Goal: Task Accomplishment & Management: Manage account settings

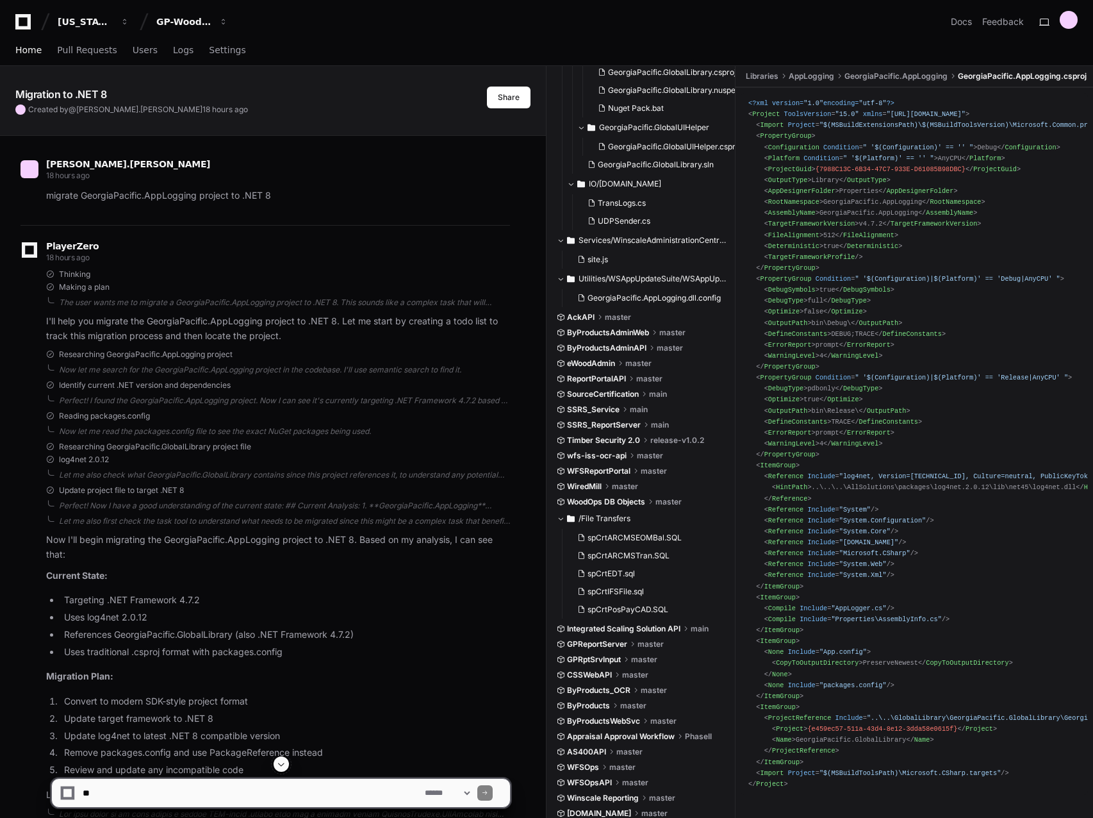
click at [37, 56] on link "Home" at bounding box center [28, 50] width 26 height 29
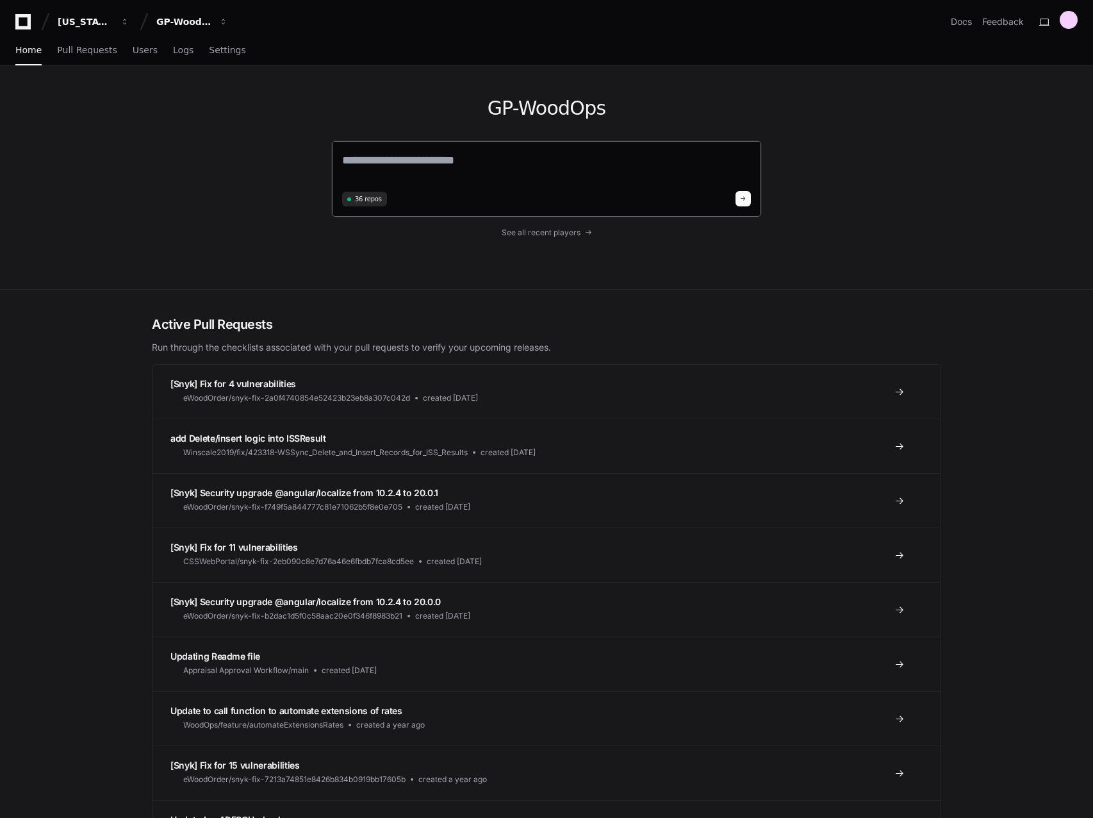
click at [411, 161] on textarea at bounding box center [546, 169] width 409 height 36
type textarea "*"
click at [542, 174] on textarea "**********" at bounding box center [546, 168] width 409 height 34
click at [501, 161] on textarea "**********" at bounding box center [546, 168] width 409 height 34
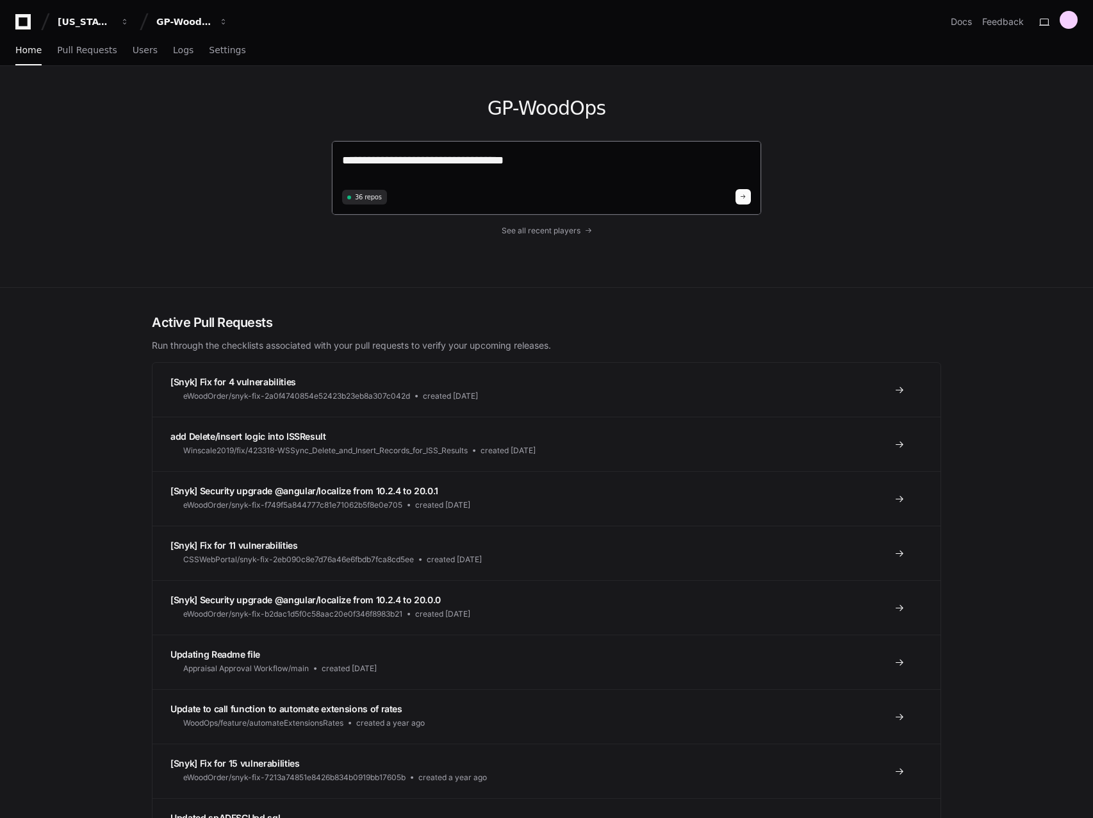
paste textarea "**********"
type textarea "**********"
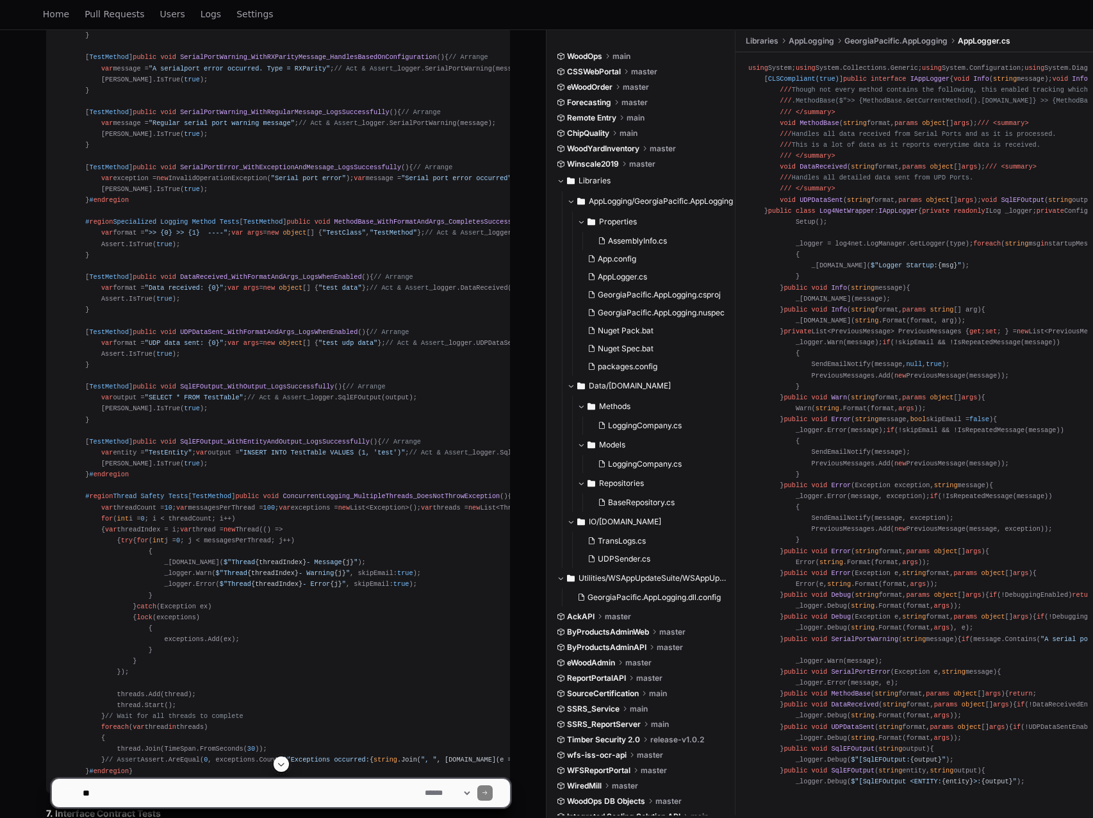
scroll to position [4566, 0]
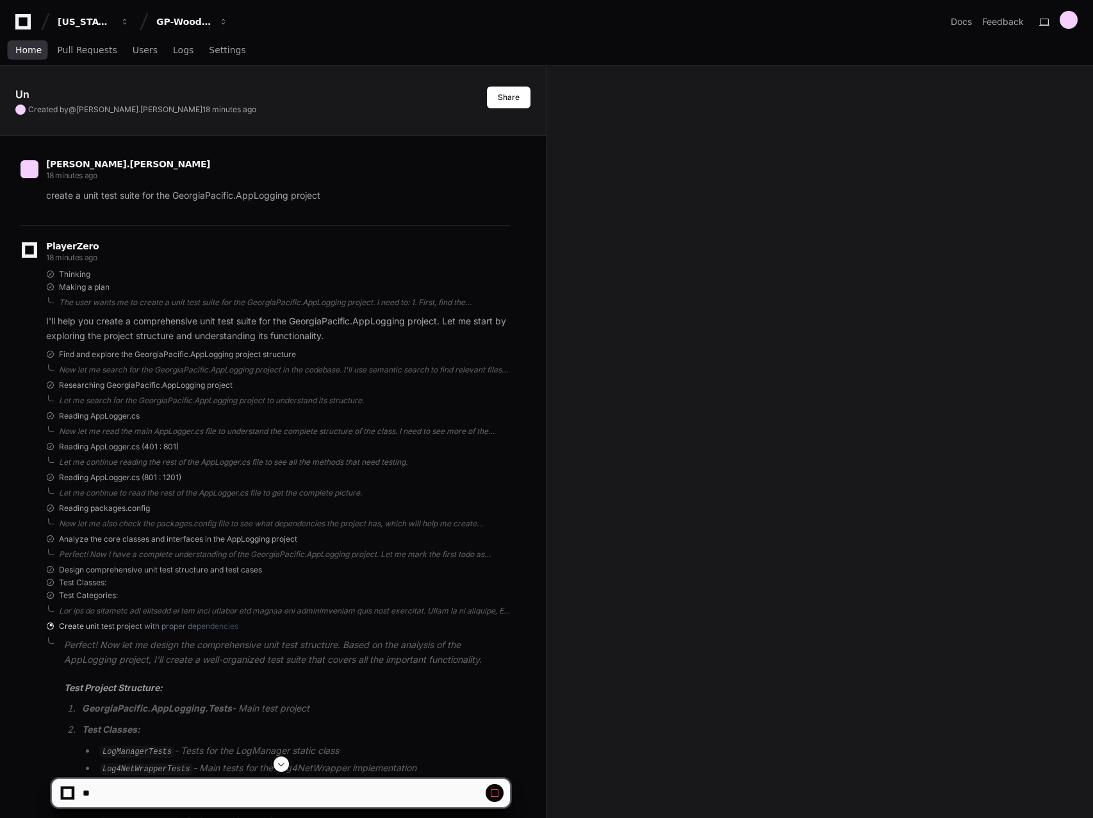
click at [33, 53] on span "Home" at bounding box center [28, 50] width 26 height 8
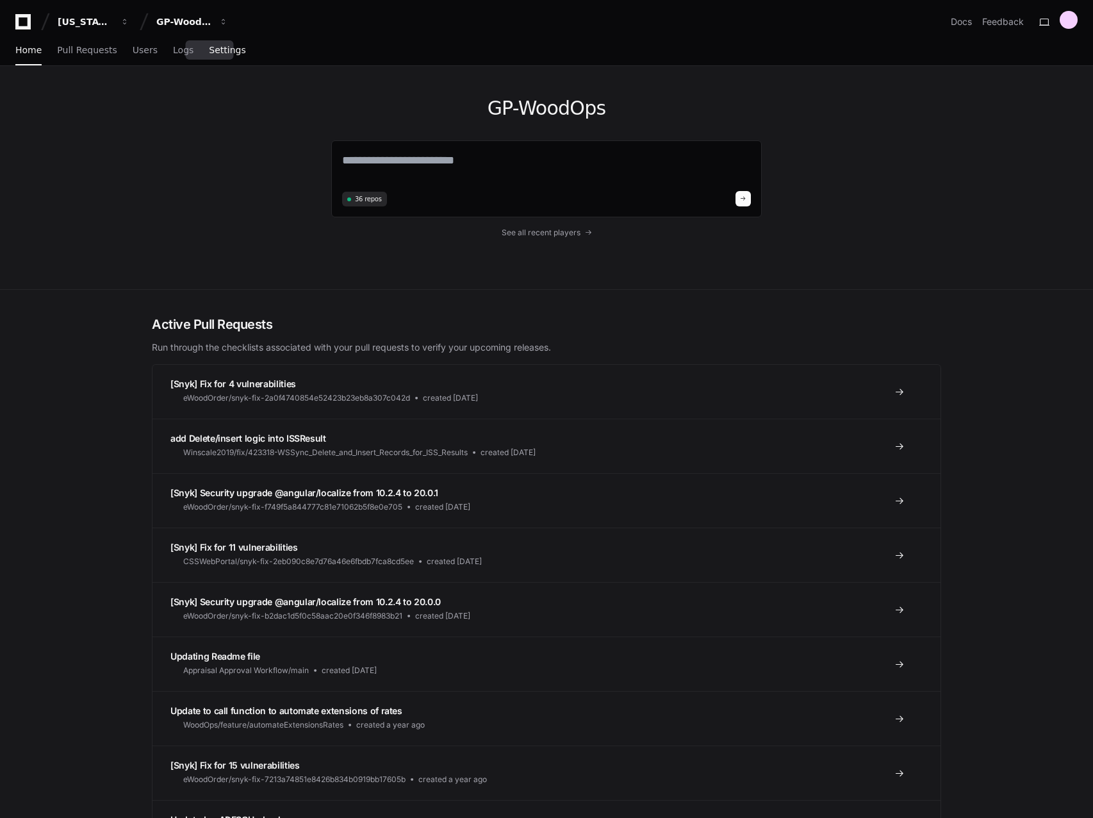
click at [215, 52] on span "Settings" at bounding box center [227, 50] width 37 height 8
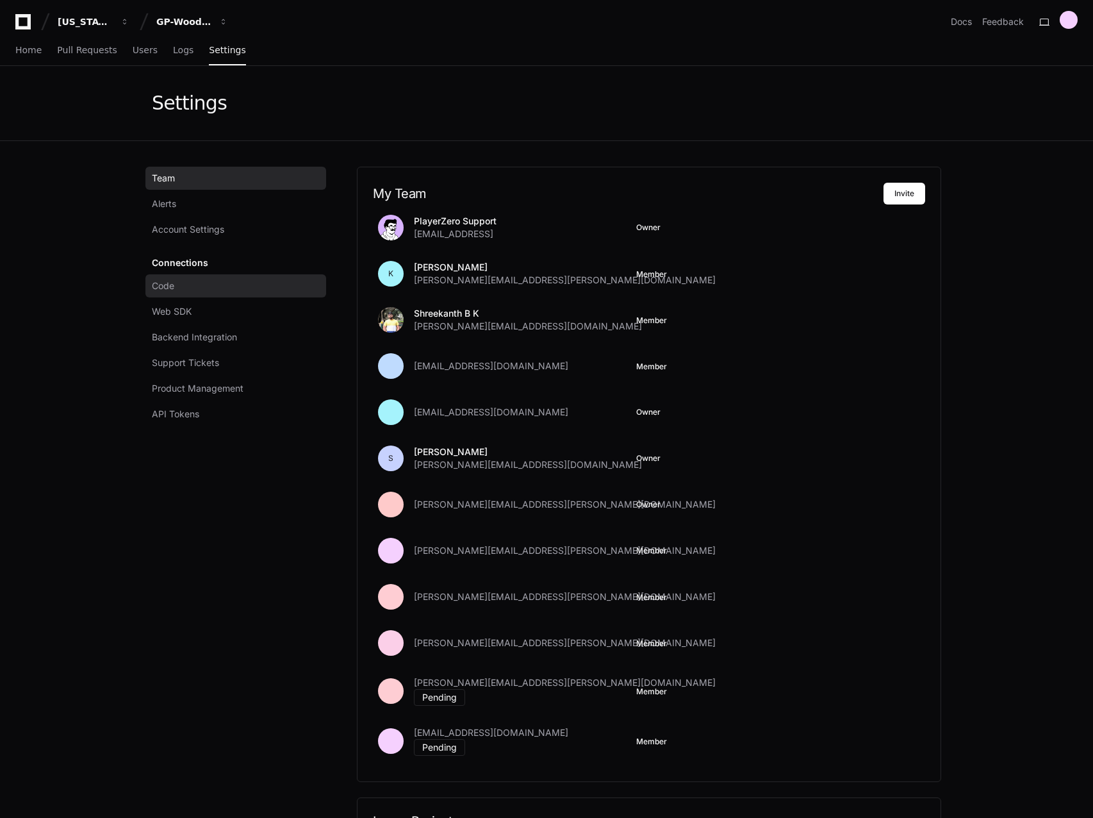
click at [174, 284] on span "Code" at bounding box center [163, 285] width 22 height 13
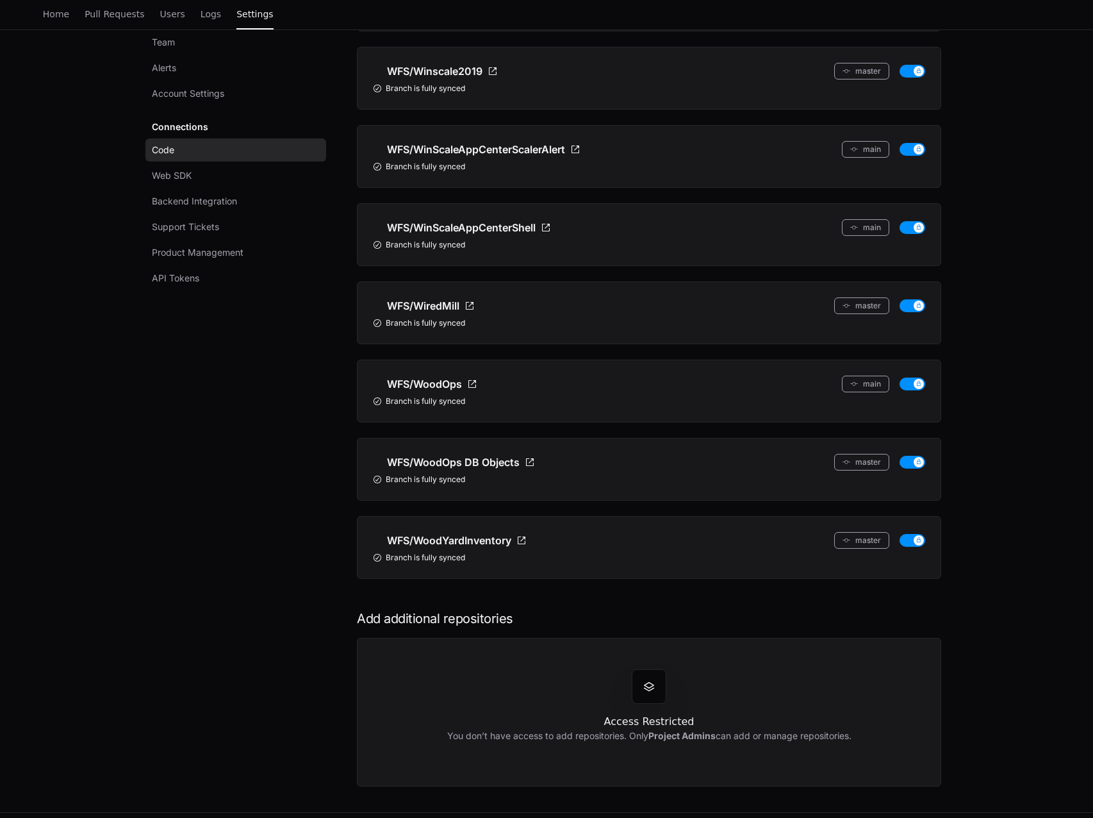
scroll to position [2420, 0]
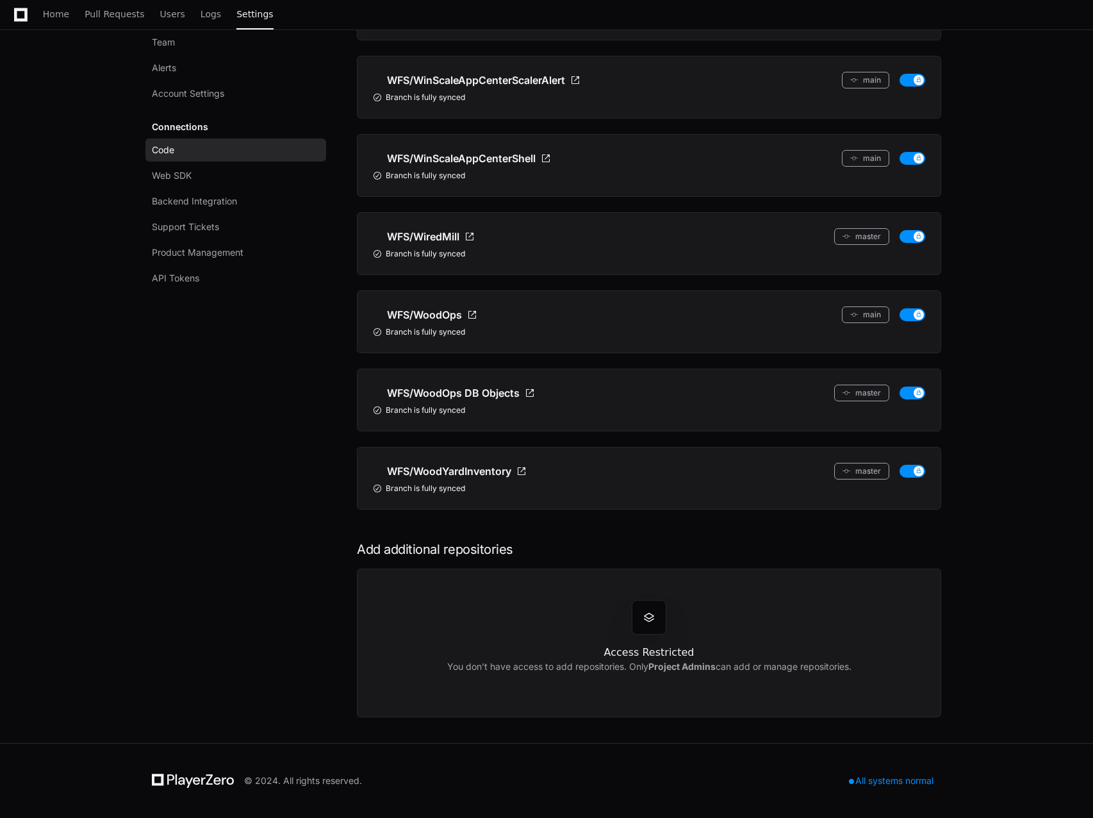
click at [650, 622] on span at bounding box center [649, 617] width 13 height 13
drag, startPoint x: 446, startPoint y: 665, endPoint x: 876, endPoint y: 670, distance: 430.0
click at [876, 670] on div "Access Restricted You don’t have access to add repositories. Only Project Admin…" at bounding box center [649, 642] width 584 height 149
click at [875, 670] on div "Access Restricted You don’t have access to add repositories. Only Project Admin…" at bounding box center [649, 642] width 584 height 149
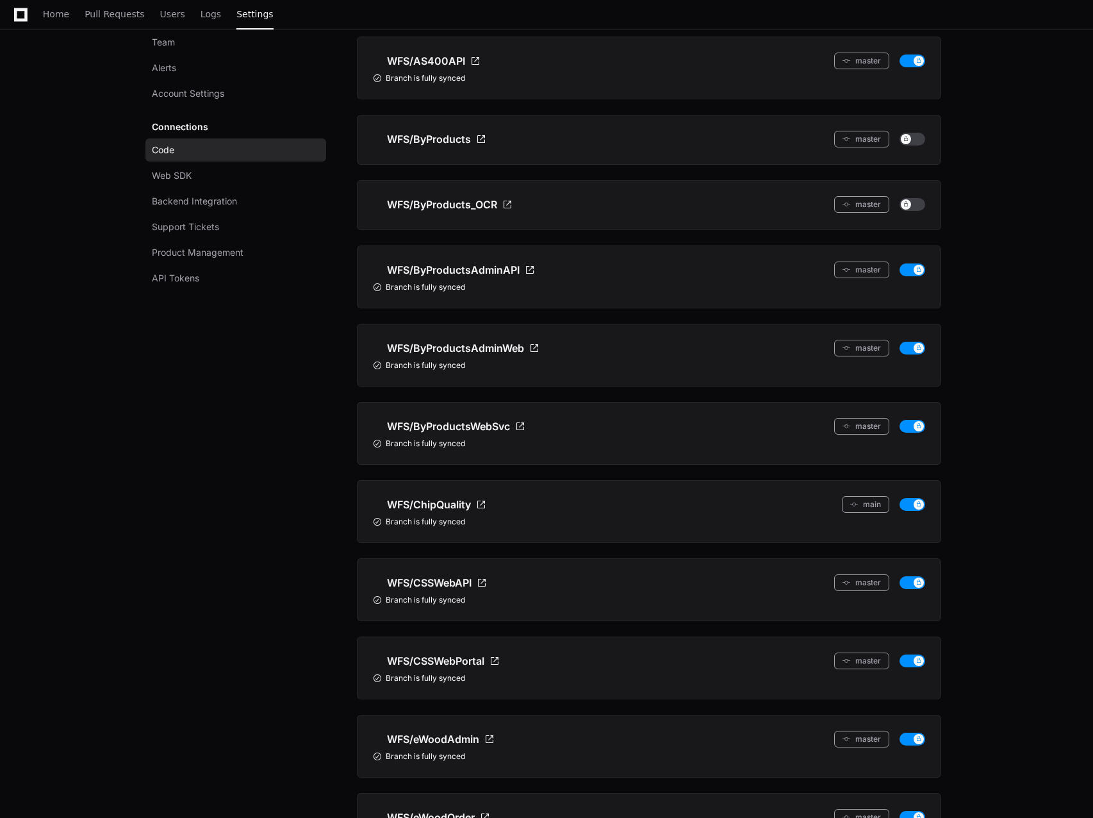
scroll to position [0, 0]
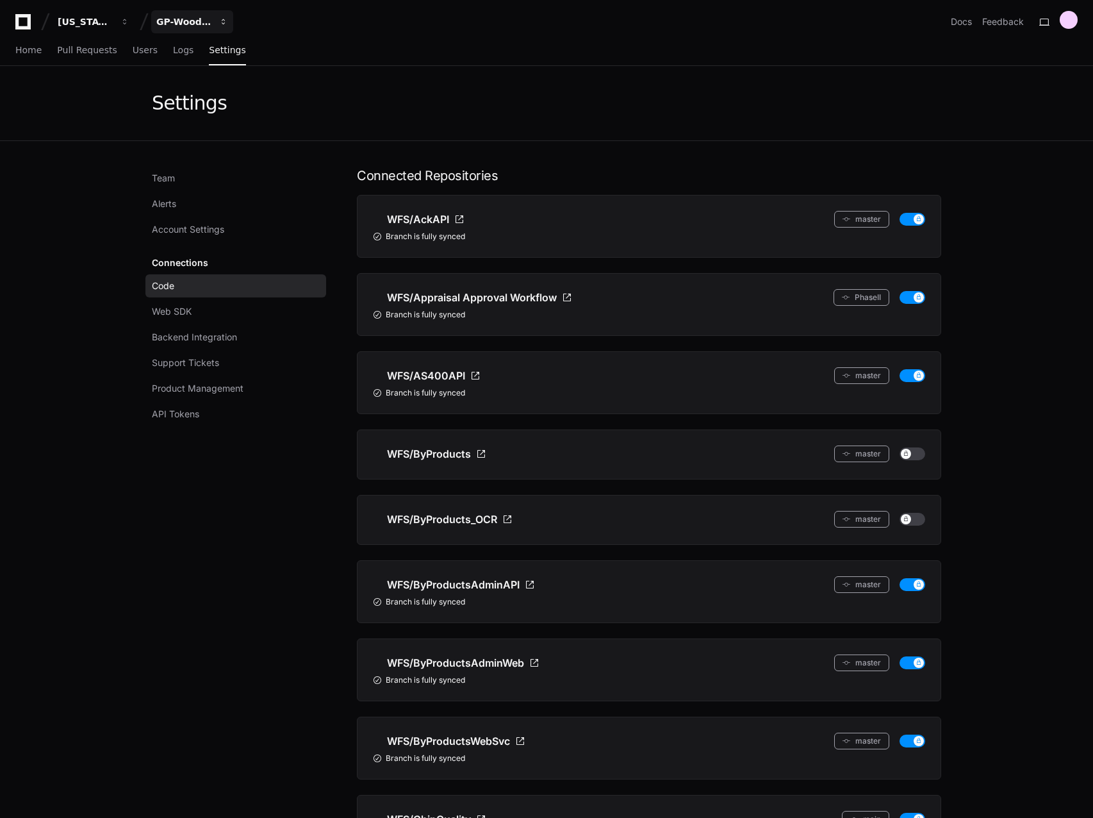
click at [113, 24] on div "GP-WoodOps" at bounding box center [85, 21] width 55 height 13
click at [245, 67] on link "Join or create a project" at bounding box center [241, 67] width 164 height 17
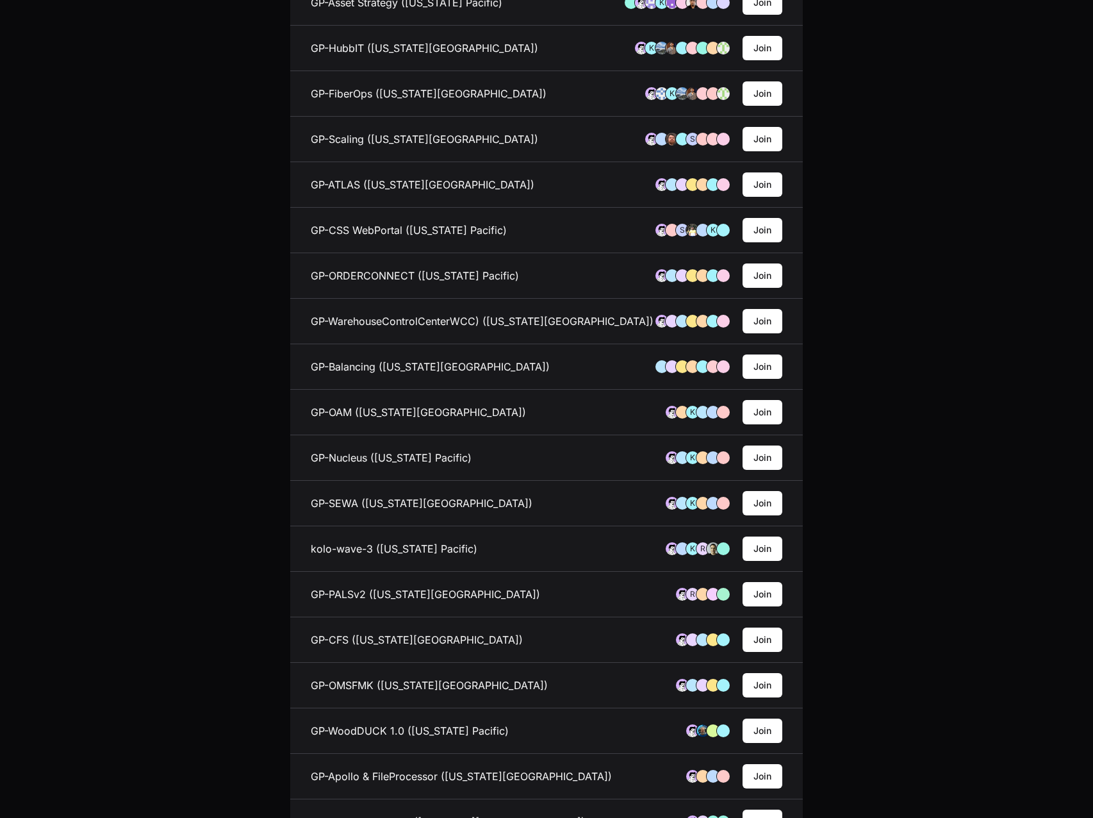
scroll to position [705, 0]
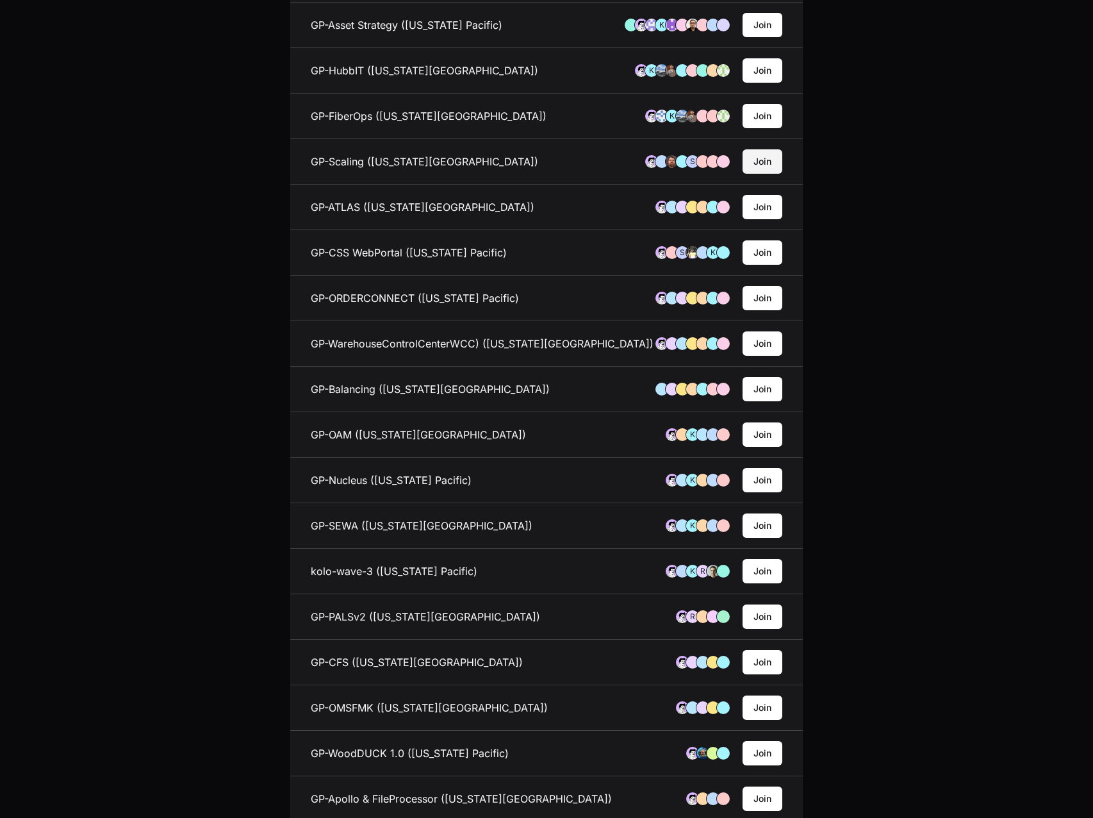
click at [770, 166] on button "Join" at bounding box center [763, 161] width 40 height 24
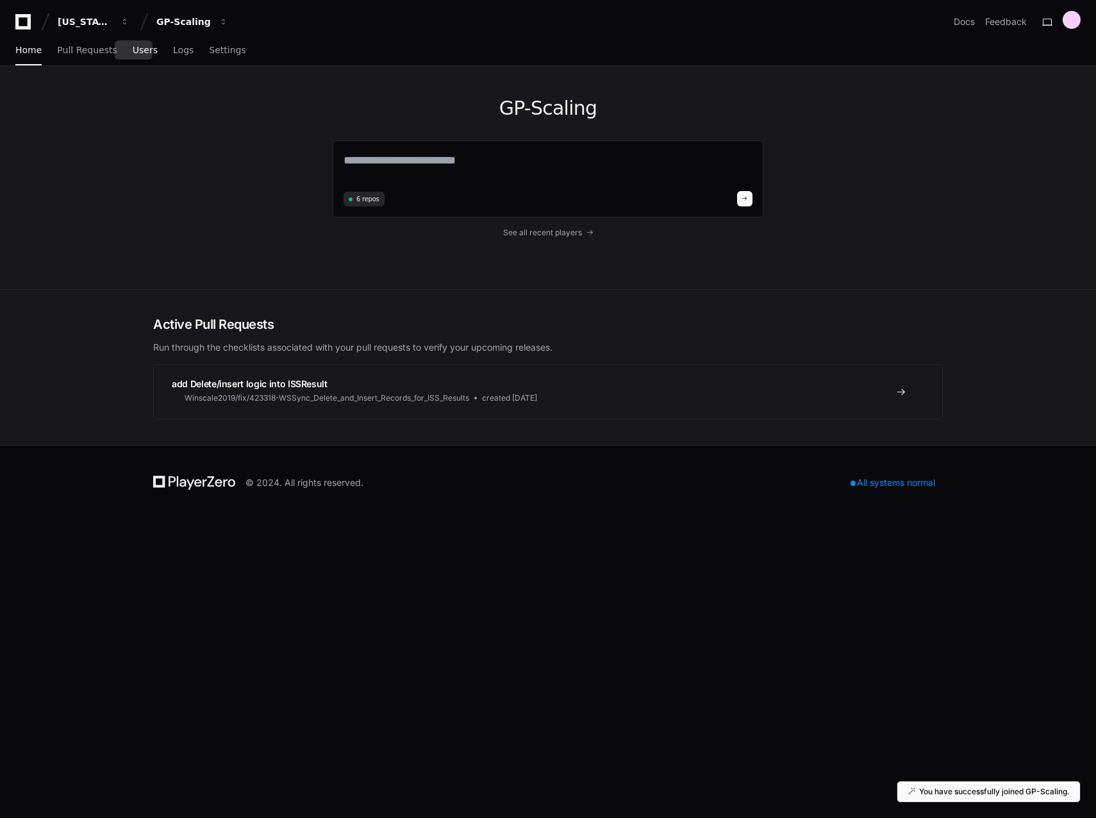
click at [133, 51] on span "Users" at bounding box center [145, 50] width 25 height 8
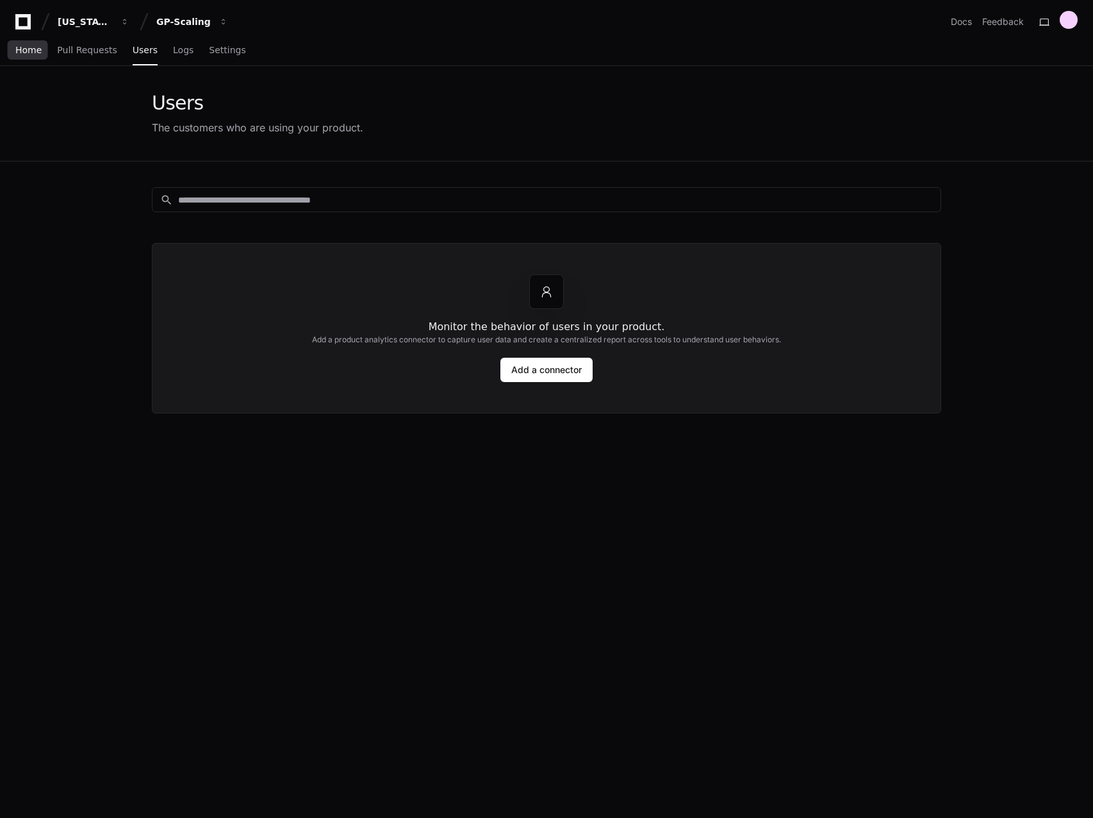
click at [30, 49] on span "Home" at bounding box center [28, 50] width 26 height 8
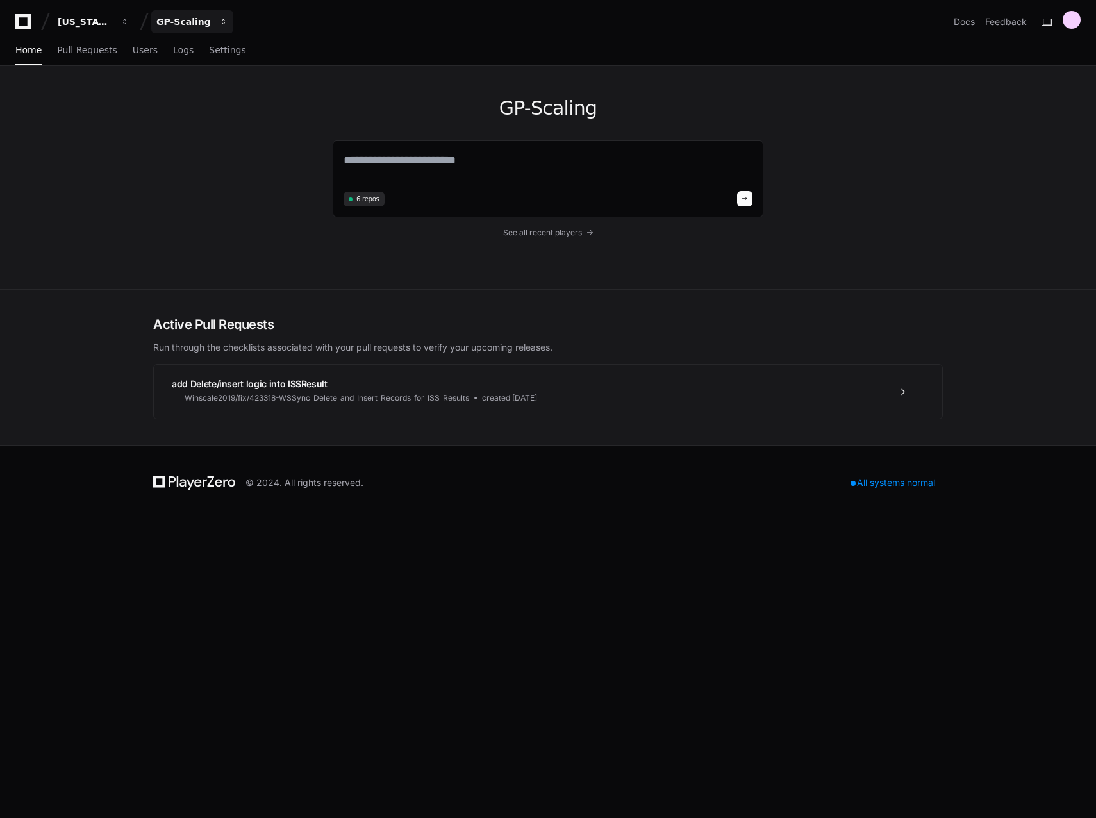
click at [129, 23] on span "button" at bounding box center [124, 21] width 9 height 9
click at [238, 121] on span "GP-WoodOps" at bounding box center [209, 119] width 65 height 15
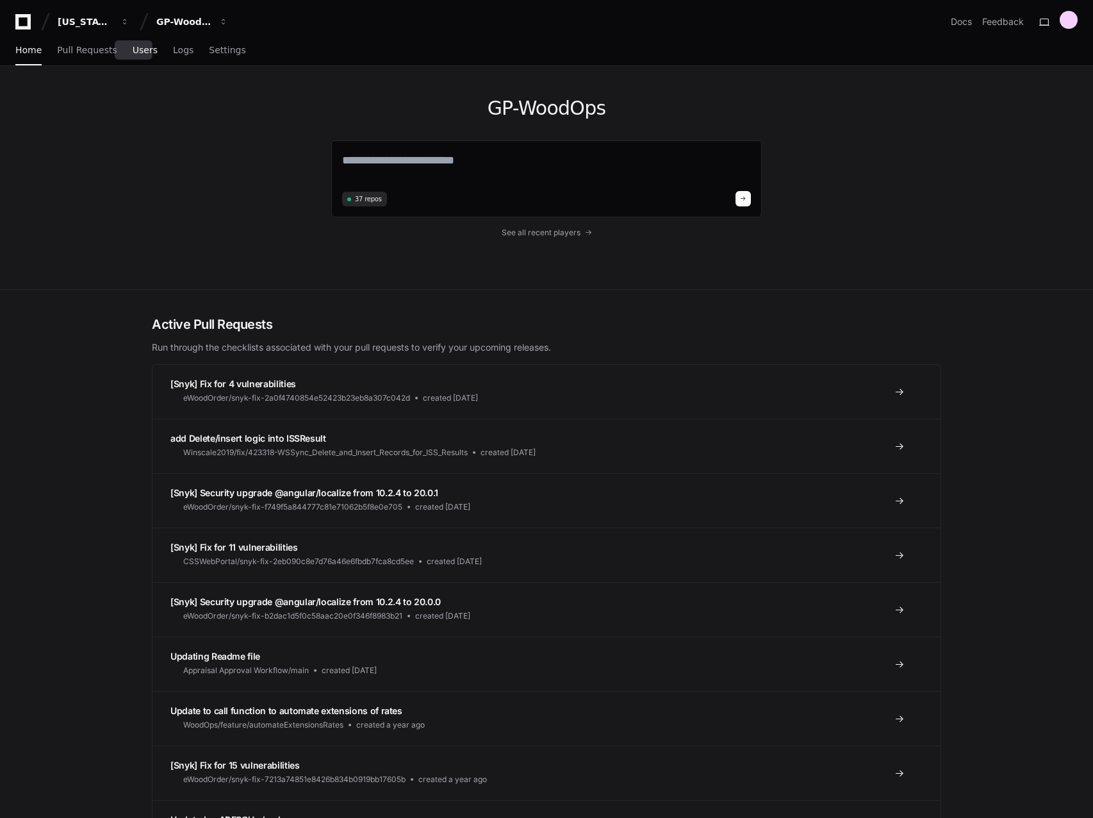
click at [142, 54] on span "Users" at bounding box center [145, 50] width 25 height 8
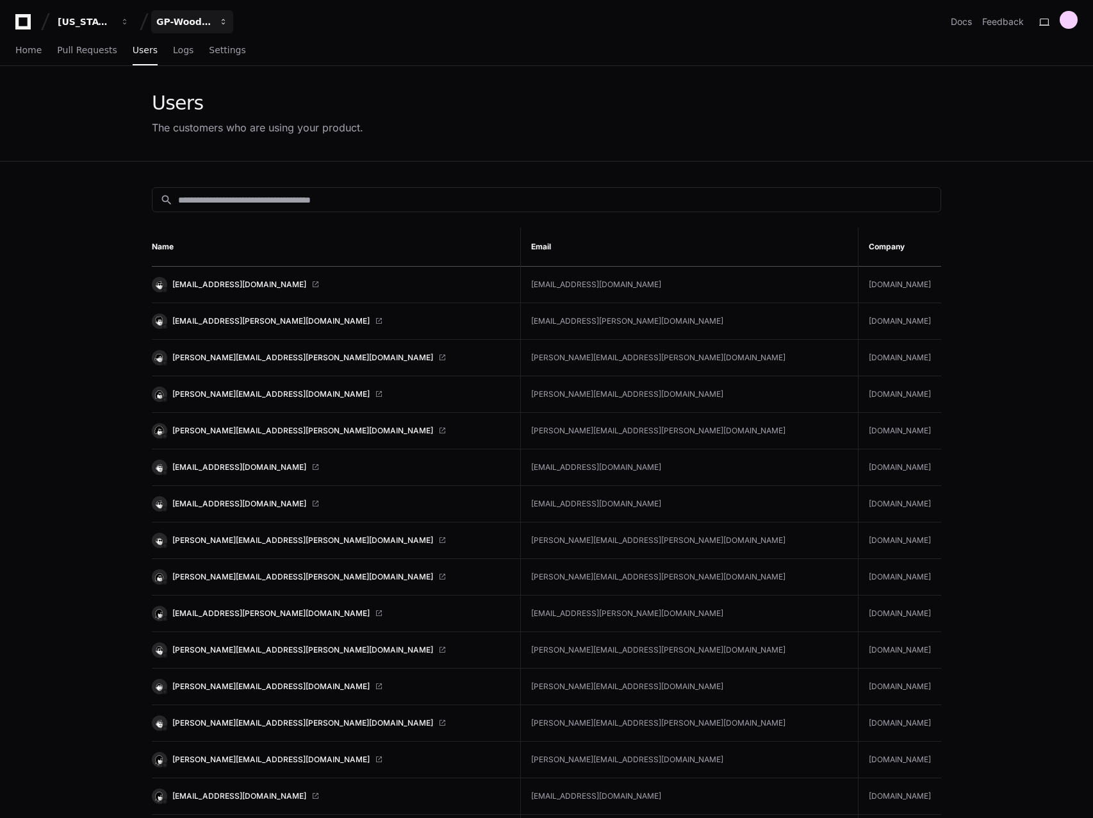
click at [217, 21] on button "GP-WoodOps" at bounding box center [192, 21] width 82 height 23
click at [213, 93] on span "GP-Scaling" at bounding box center [203, 93] width 53 height 15
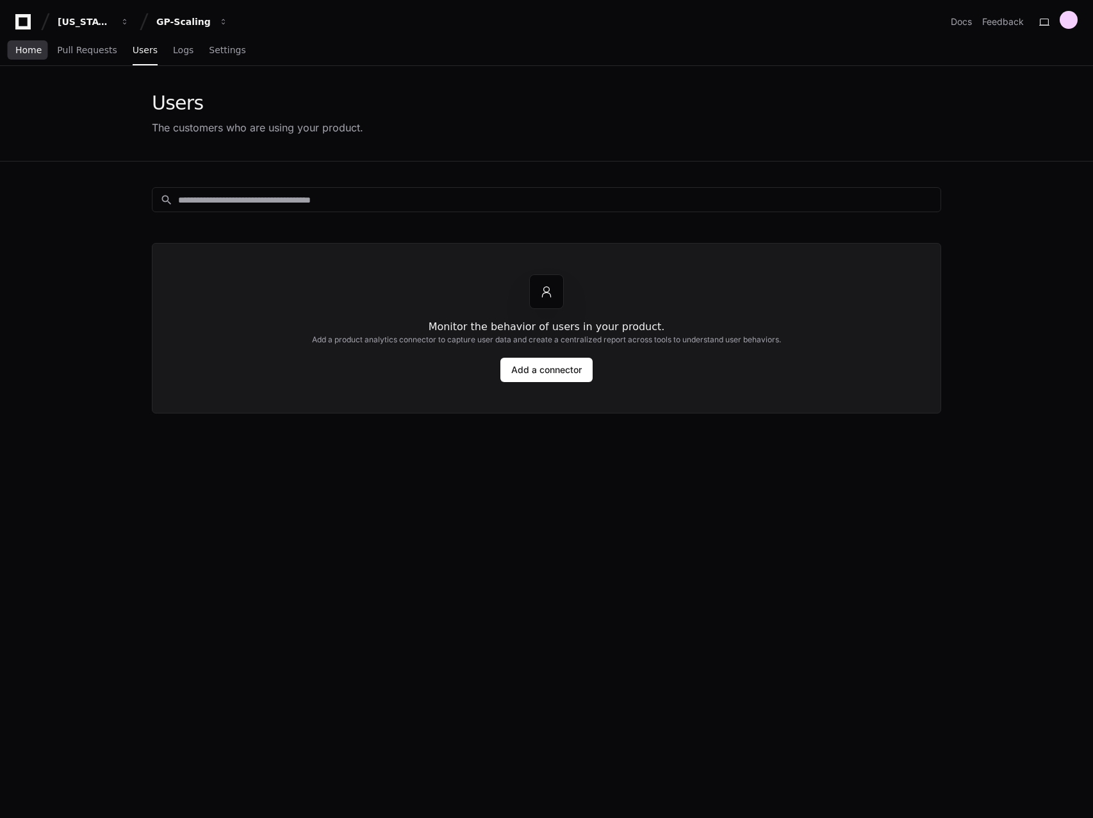
click at [29, 52] on span "Home" at bounding box center [28, 50] width 26 height 8
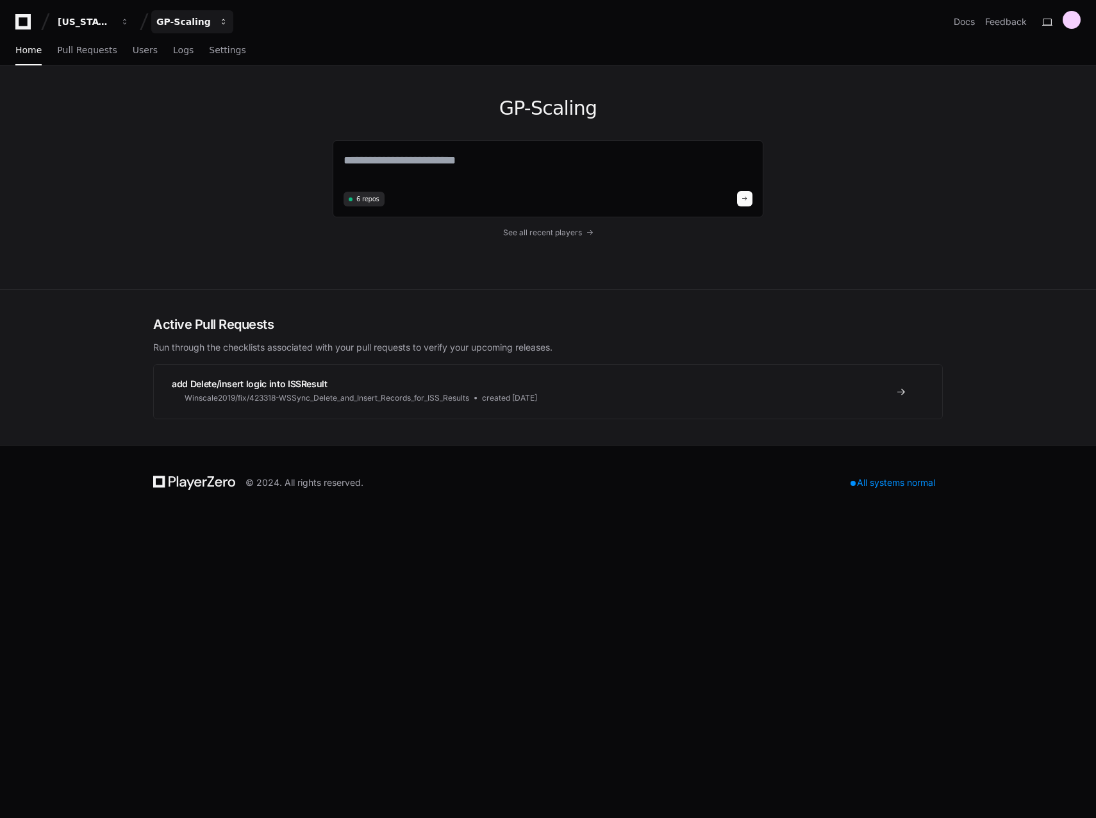
click at [113, 26] on div "GP-Scaling" at bounding box center [85, 21] width 55 height 13
click at [203, 117] on span "GP-WoodOps" at bounding box center [209, 119] width 65 height 15
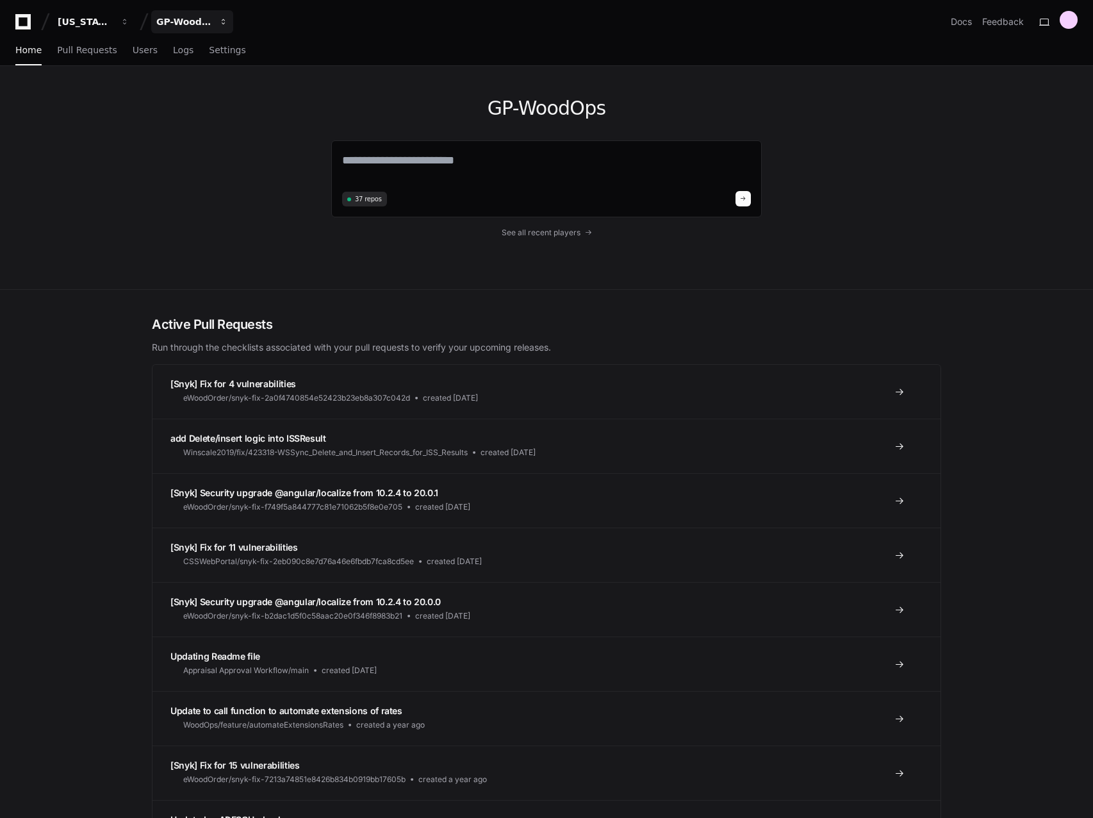
click at [207, 28] on button "GP-WoodOps" at bounding box center [192, 21] width 82 height 23
click at [217, 91] on span "GP-Scaling" at bounding box center [203, 93] width 53 height 15
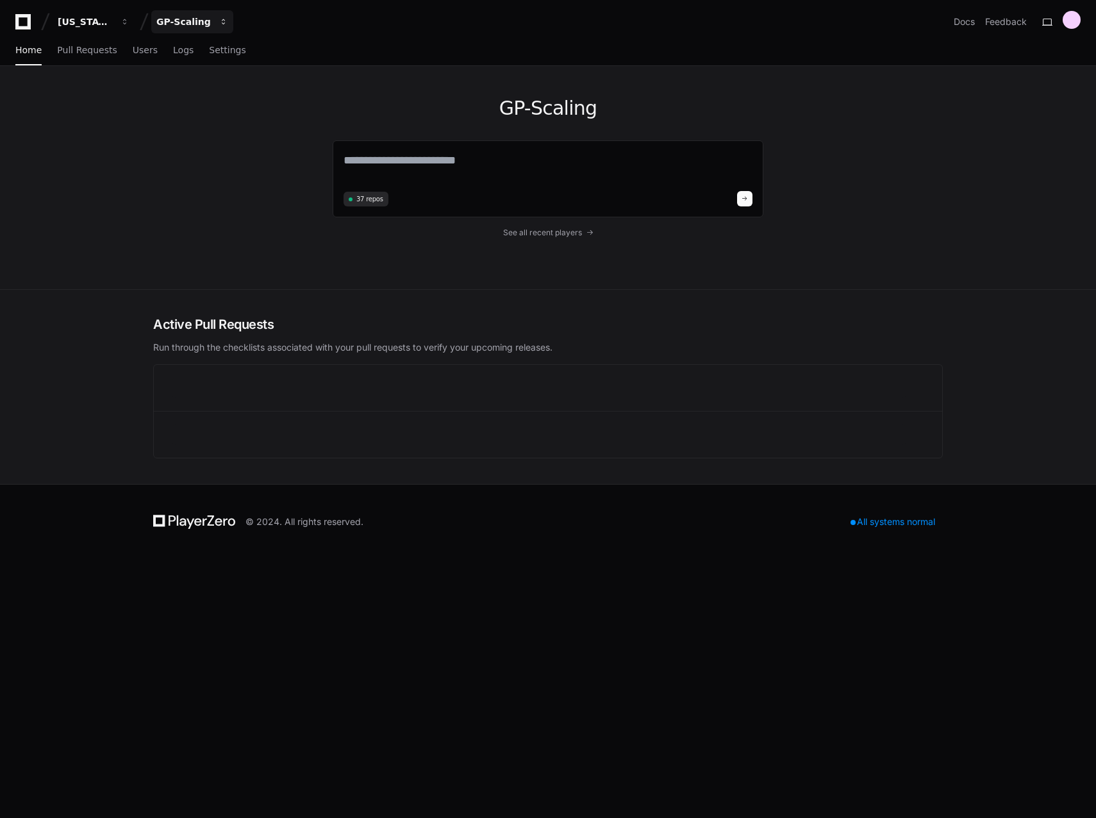
click at [204, 30] on button "GP-Scaling" at bounding box center [192, 21] width 82 height 23
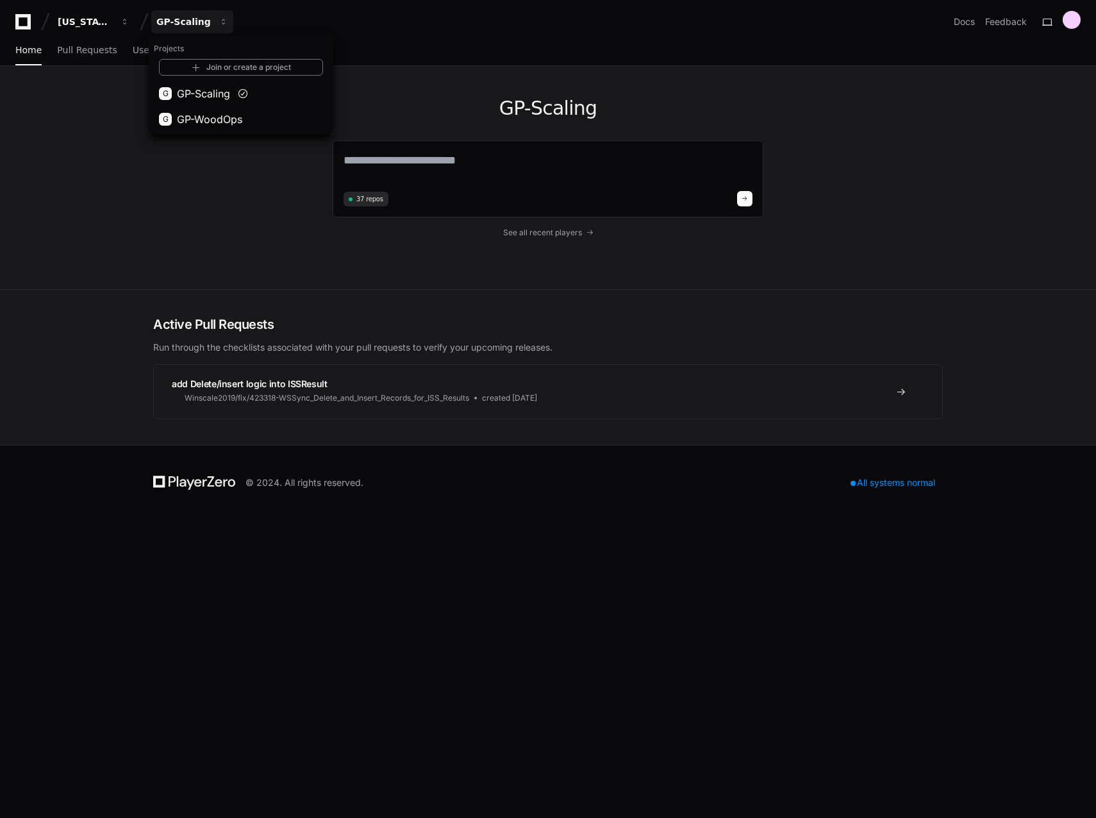
click at [284, 27] on div "Georgia Pacific GP-Scaling Projects Join or create a project G GP-Scaling G GP-…" at bounding box center [547, 21] width 1065 height 23
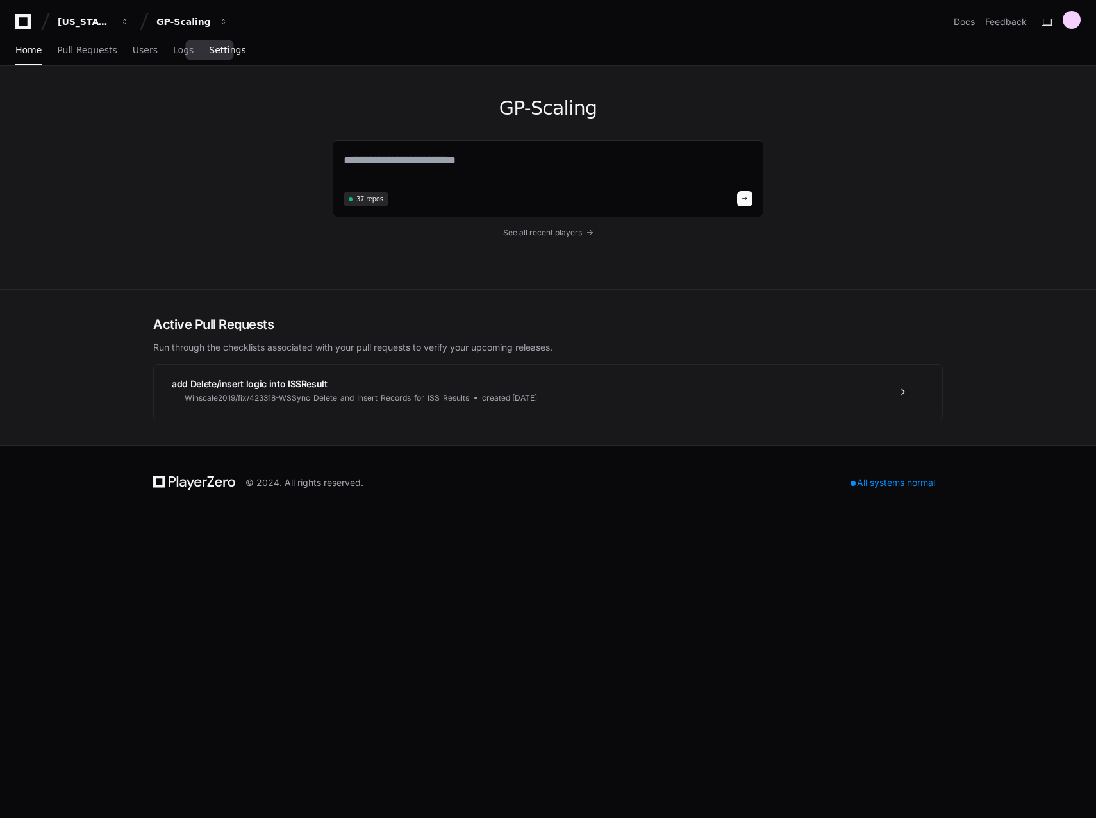
click at [217, 50] on span "Settings" at bounding box center [227, 50] width 37 height 8
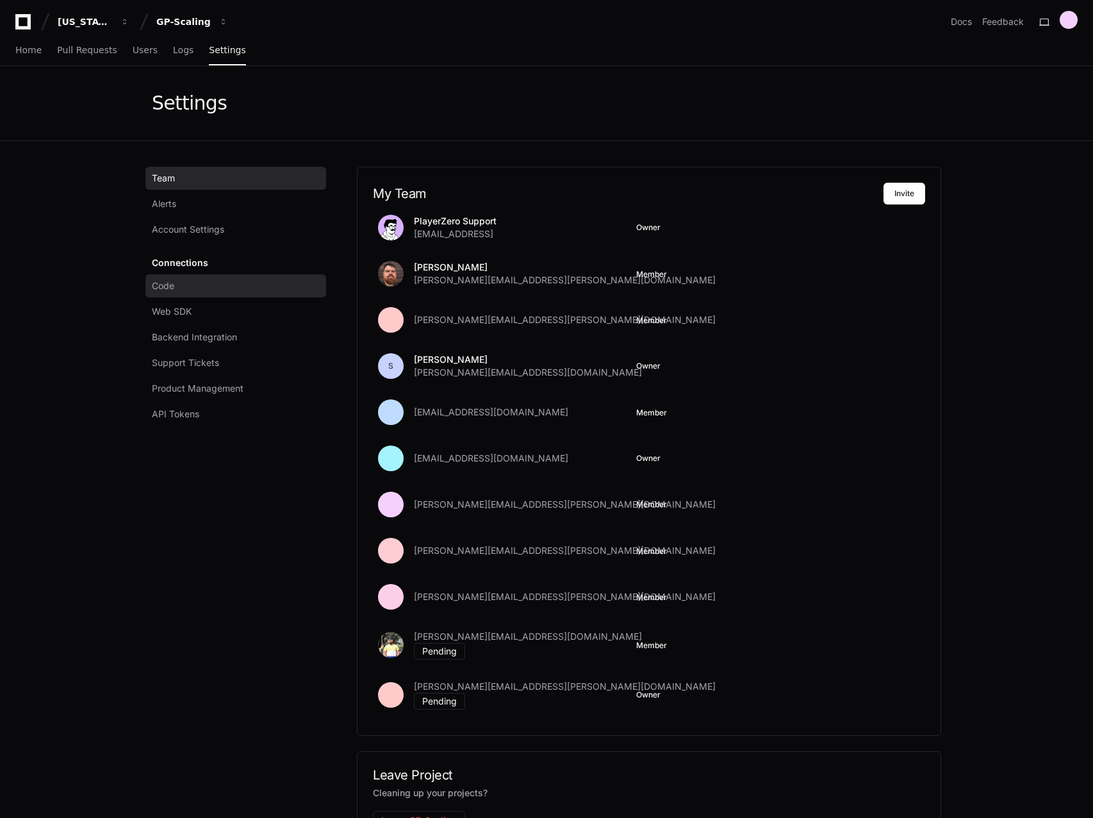
click at [199, 292] on link "Code" at bounding box center [235, 285] width 181 height 23
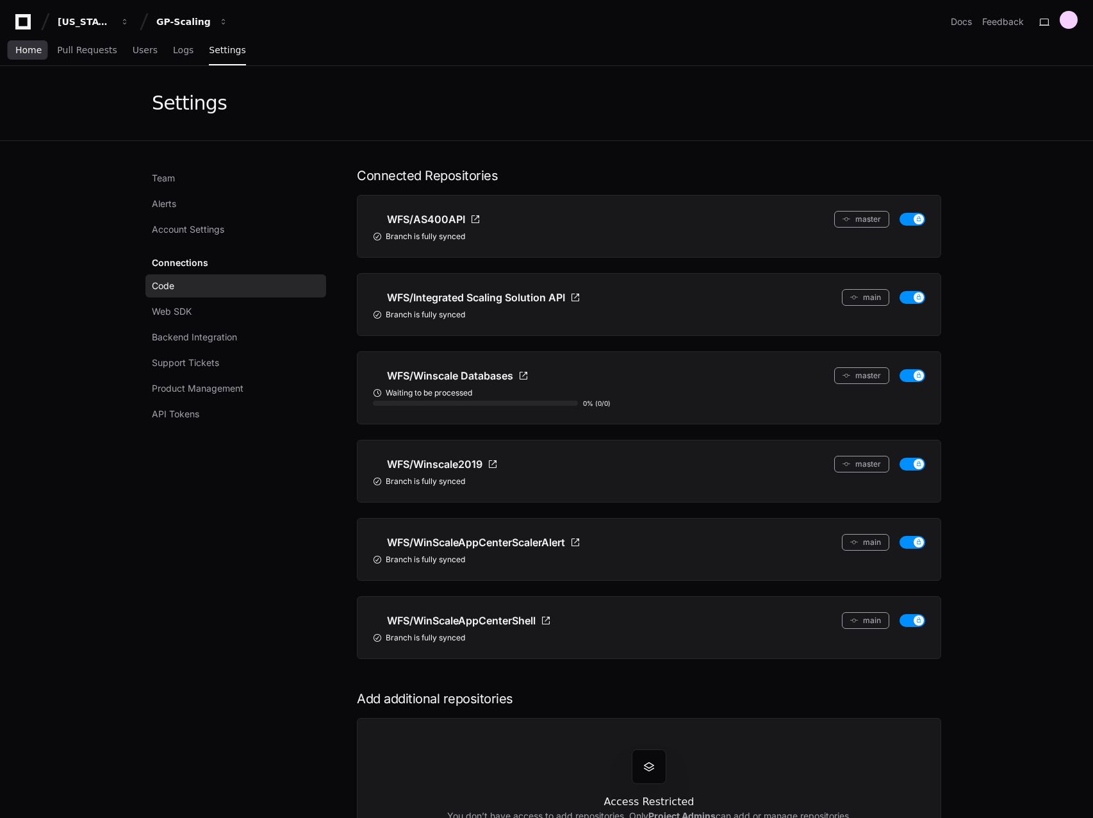
click at [29, 51] on span "Home" at bounding box center [28, 50] width 26 height 8
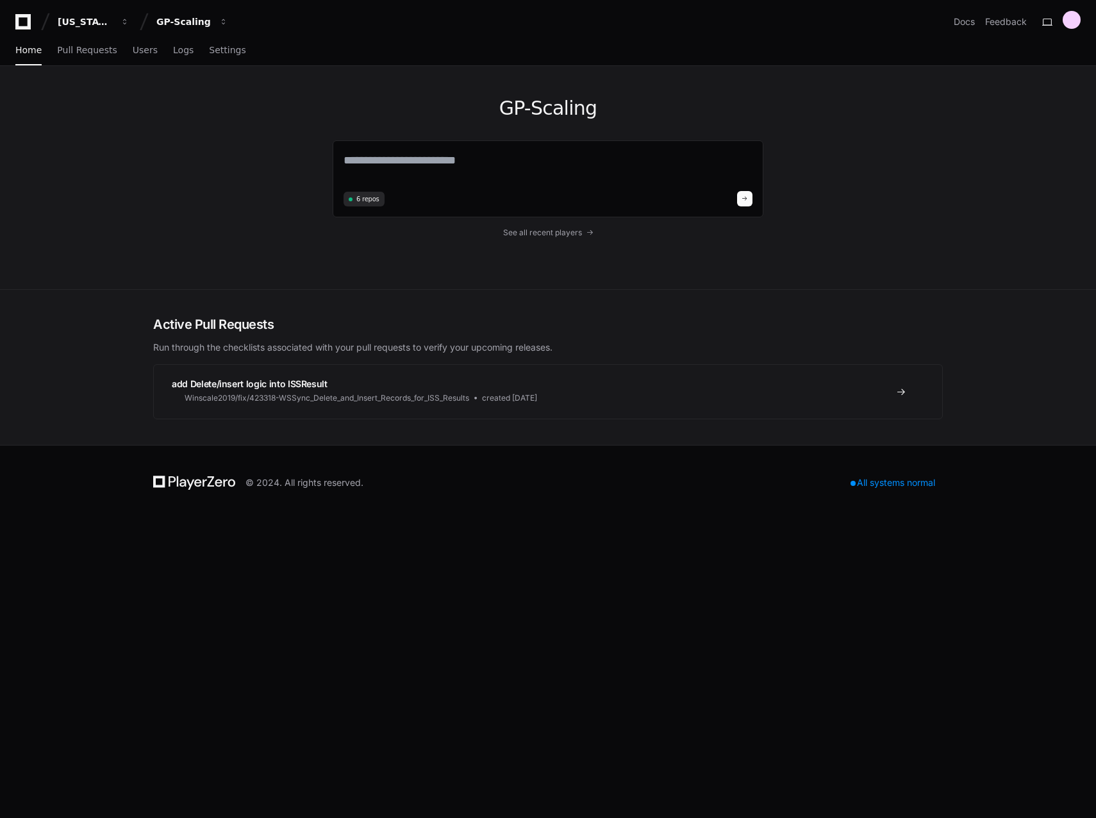
click at [229, 42] on div "Home Pull Requests Users Logs Settings" at bounding box center [547, 50] width 1065 height 29
click at [211, 49] on span "Settings" at bounding box center [227, 50] width 37 height 8
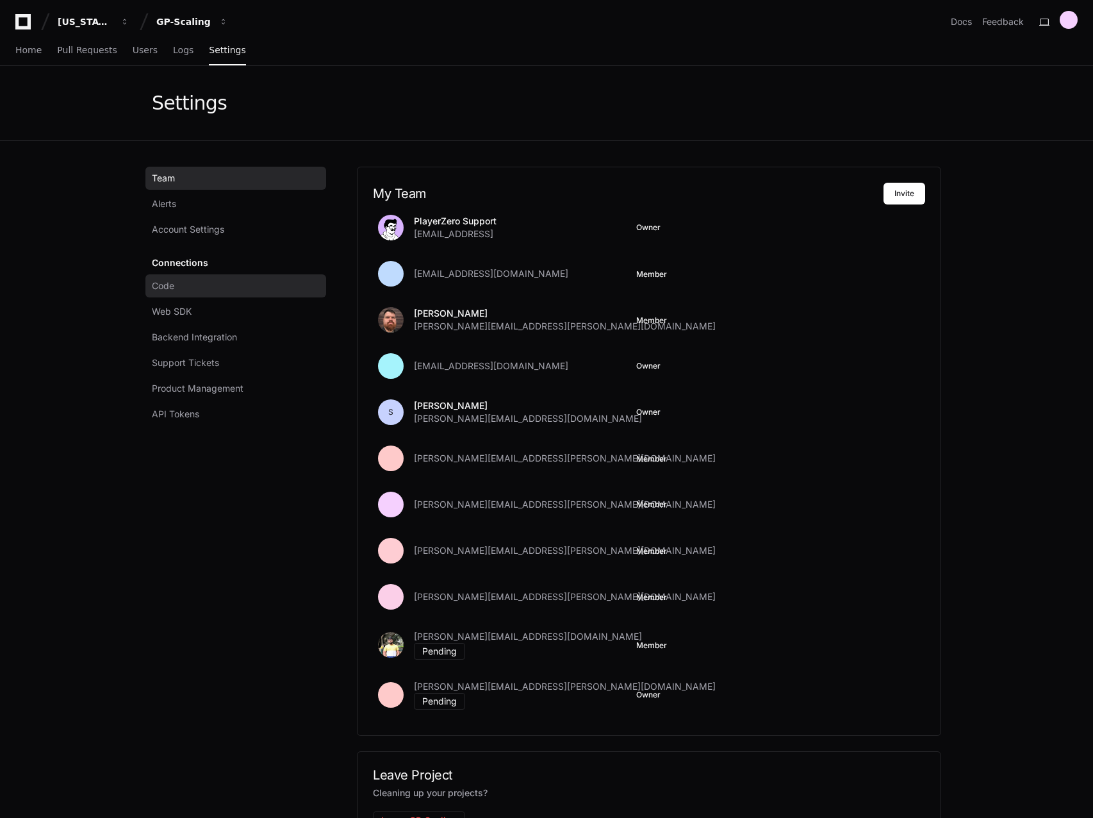
click at [223, 288] on link "Code" at bounding box center [235, 285] width 181 height 23
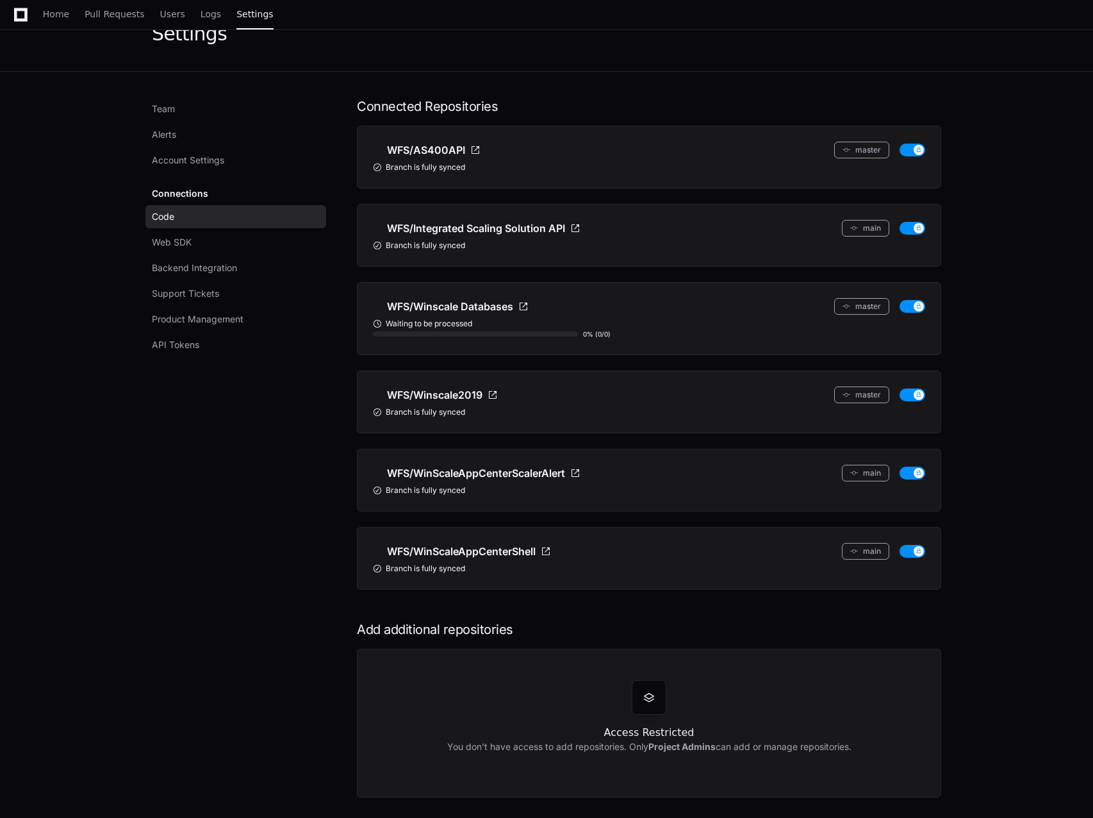
scroll to position [149, 0]
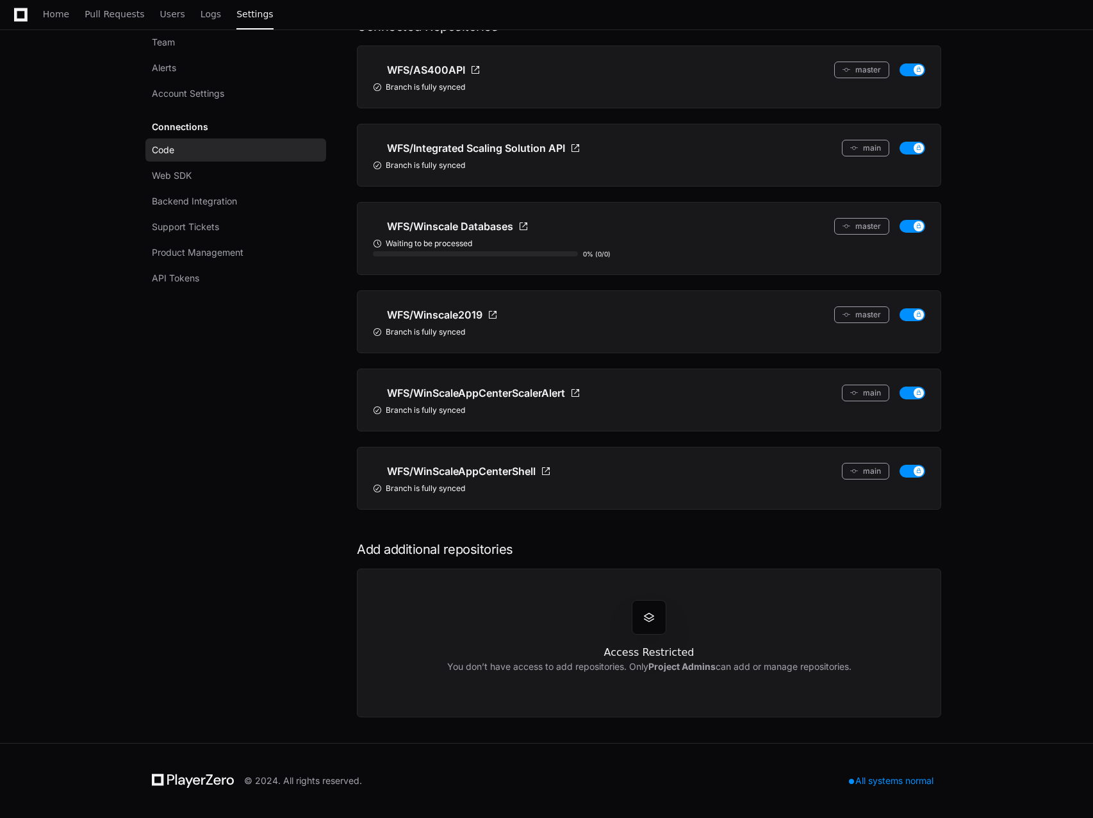
click at [657, 627] on div at bounding box center [649, 617] width 35 height 35
click at [322, 499] on div "Team Alerts Account Settings Connections Code Web SDK Backend Integration Suppo…" at bounding box center [239, 367] width 174 height 700
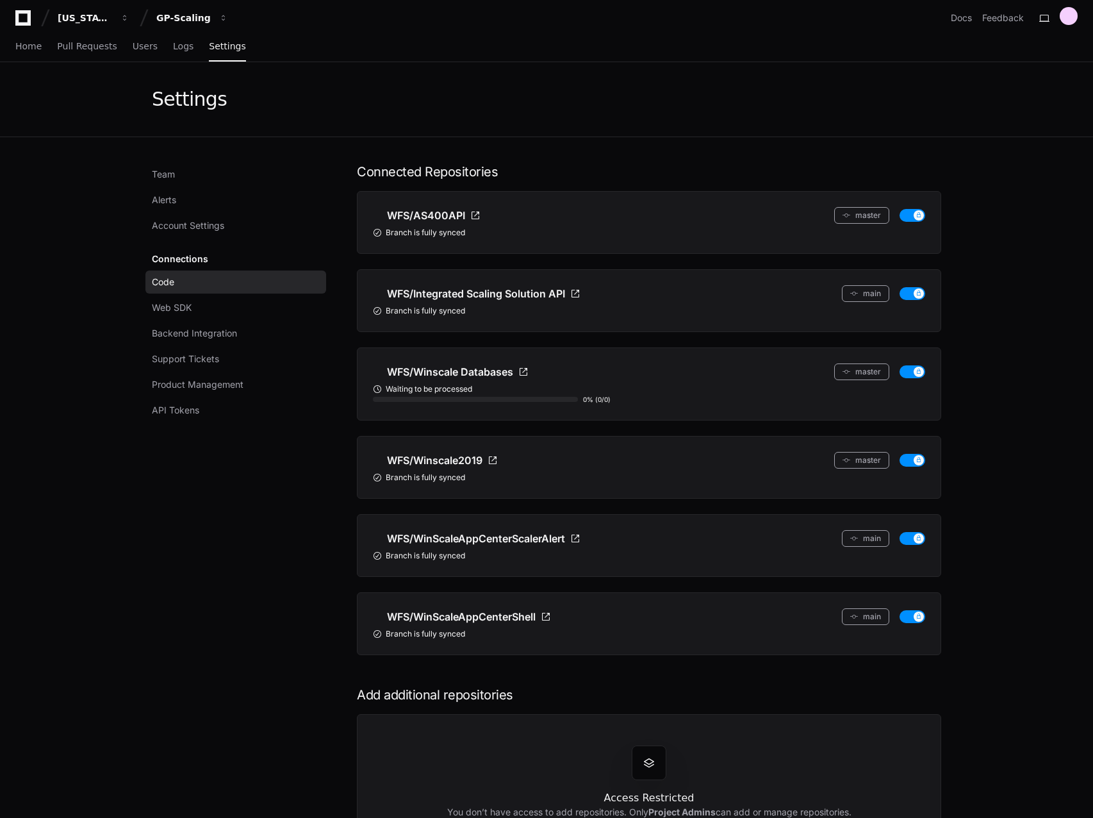
scroll to position [64, 0]
